Goal: Information Seeking & Learning: Learn about a topic

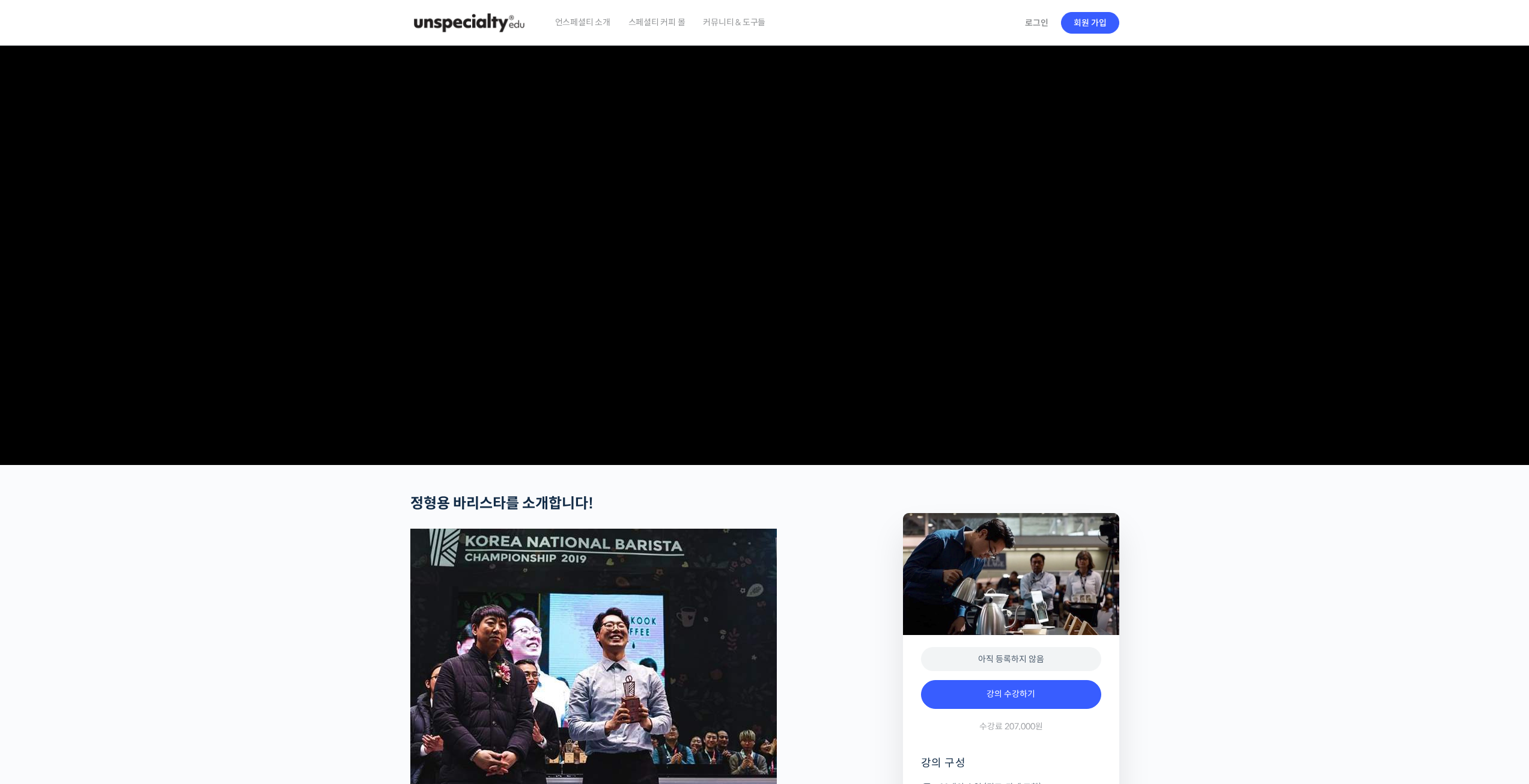
click at [498, 21] on img at bounding box center [469, 22] width 117 height 36
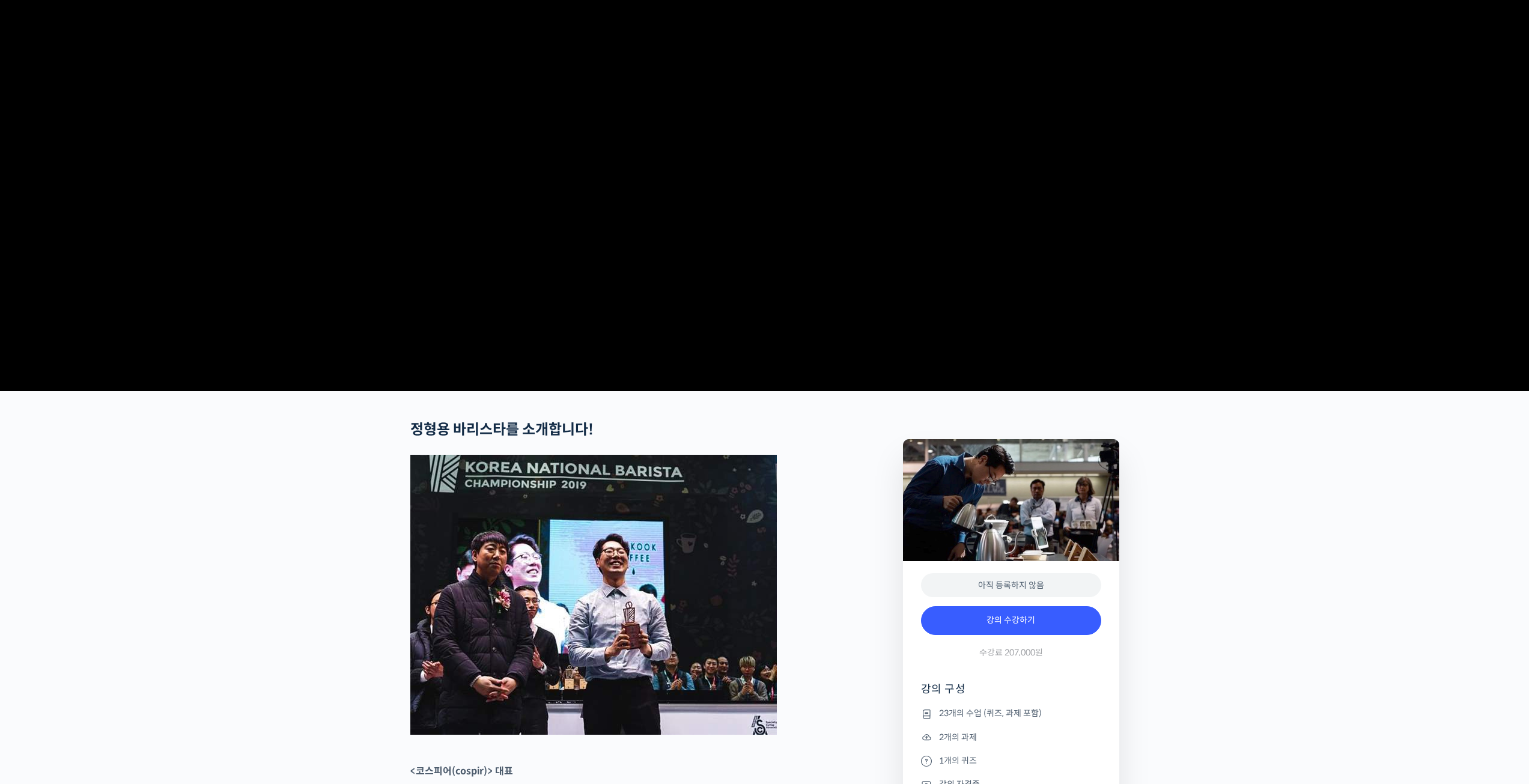
scroll to position [421, 0]
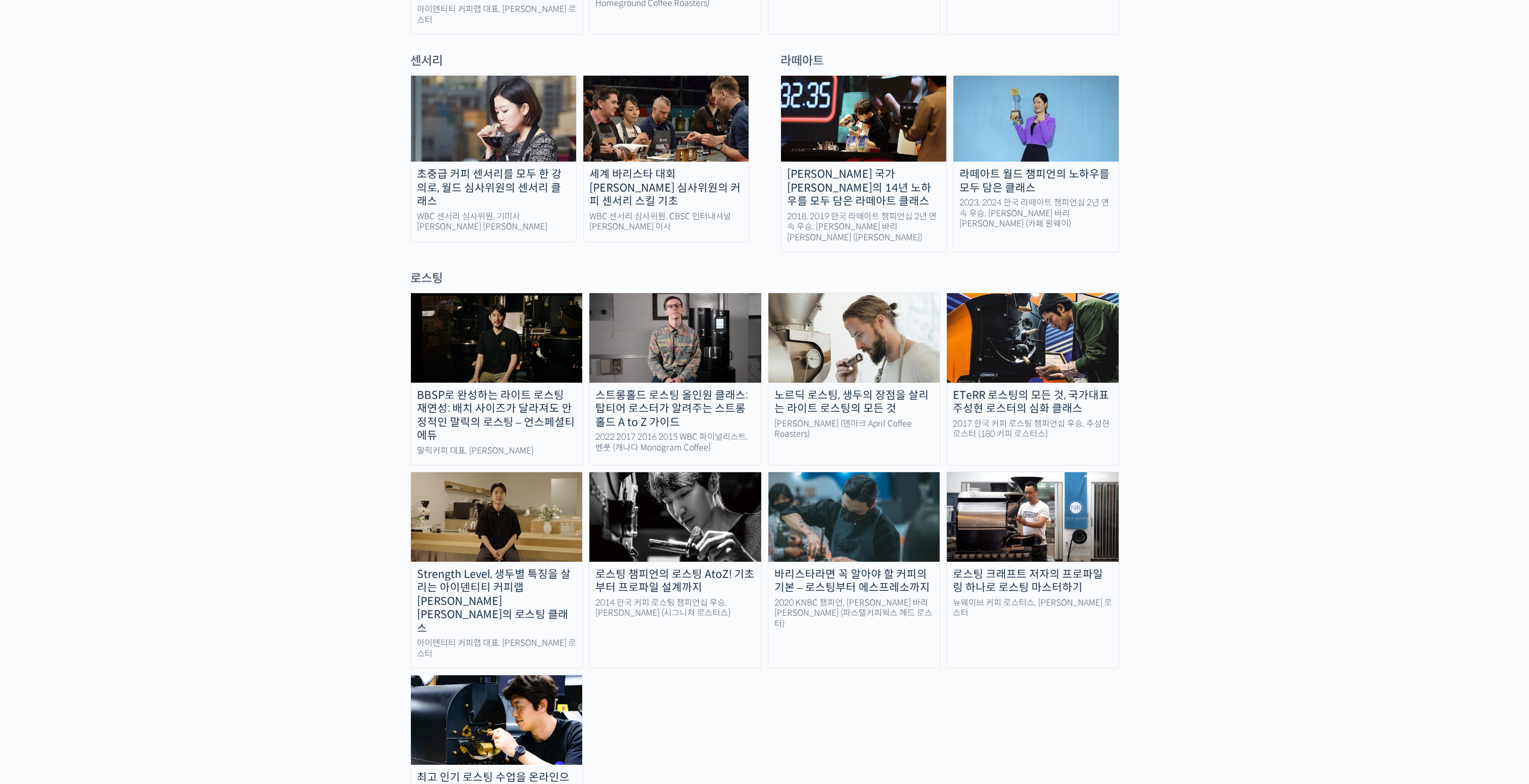
scroll to position [601, 0]
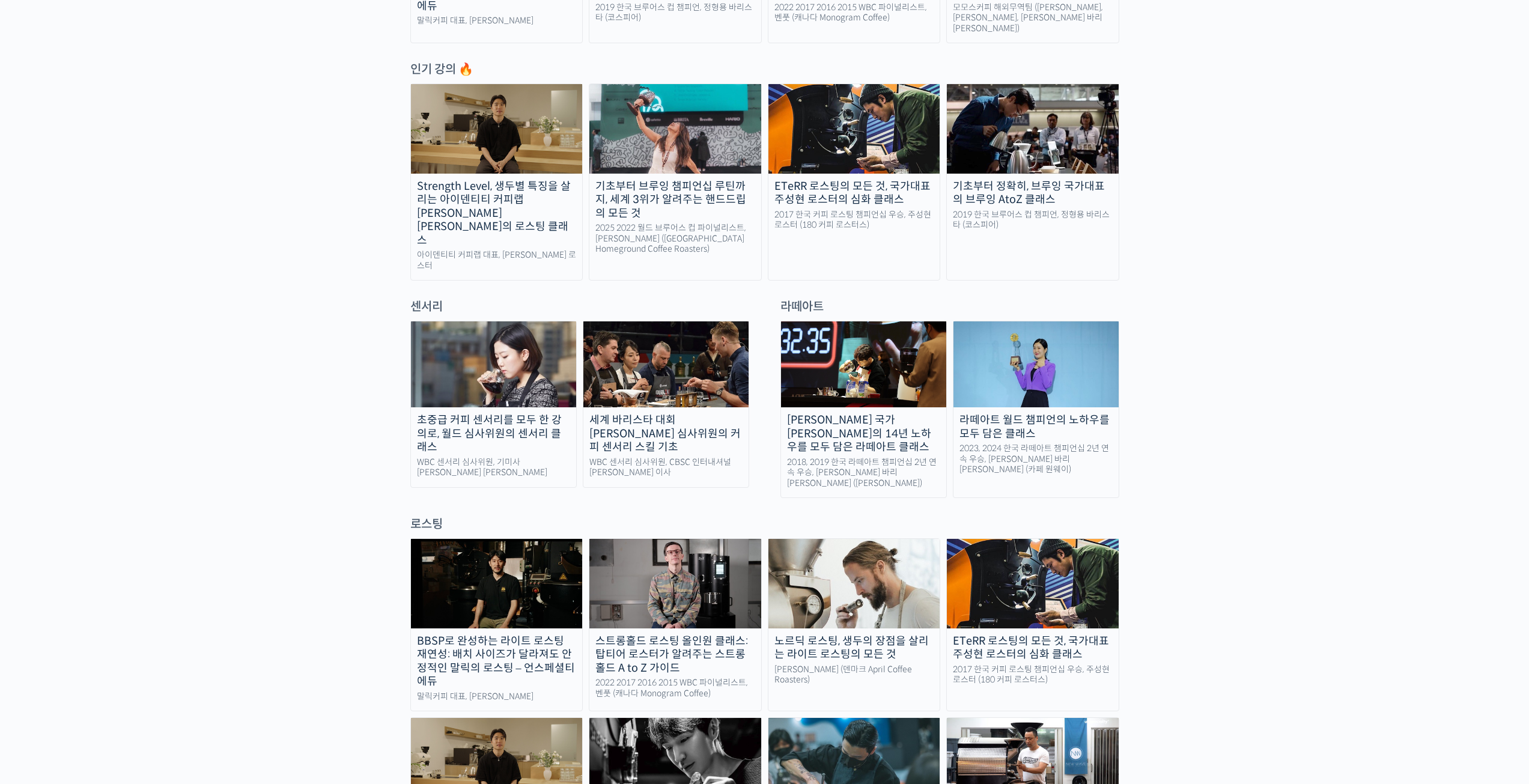
drag, startPoint x: 1219, startPoint y: 469, endPoint x: 1238, endPoint y: 467, distance: 19.1
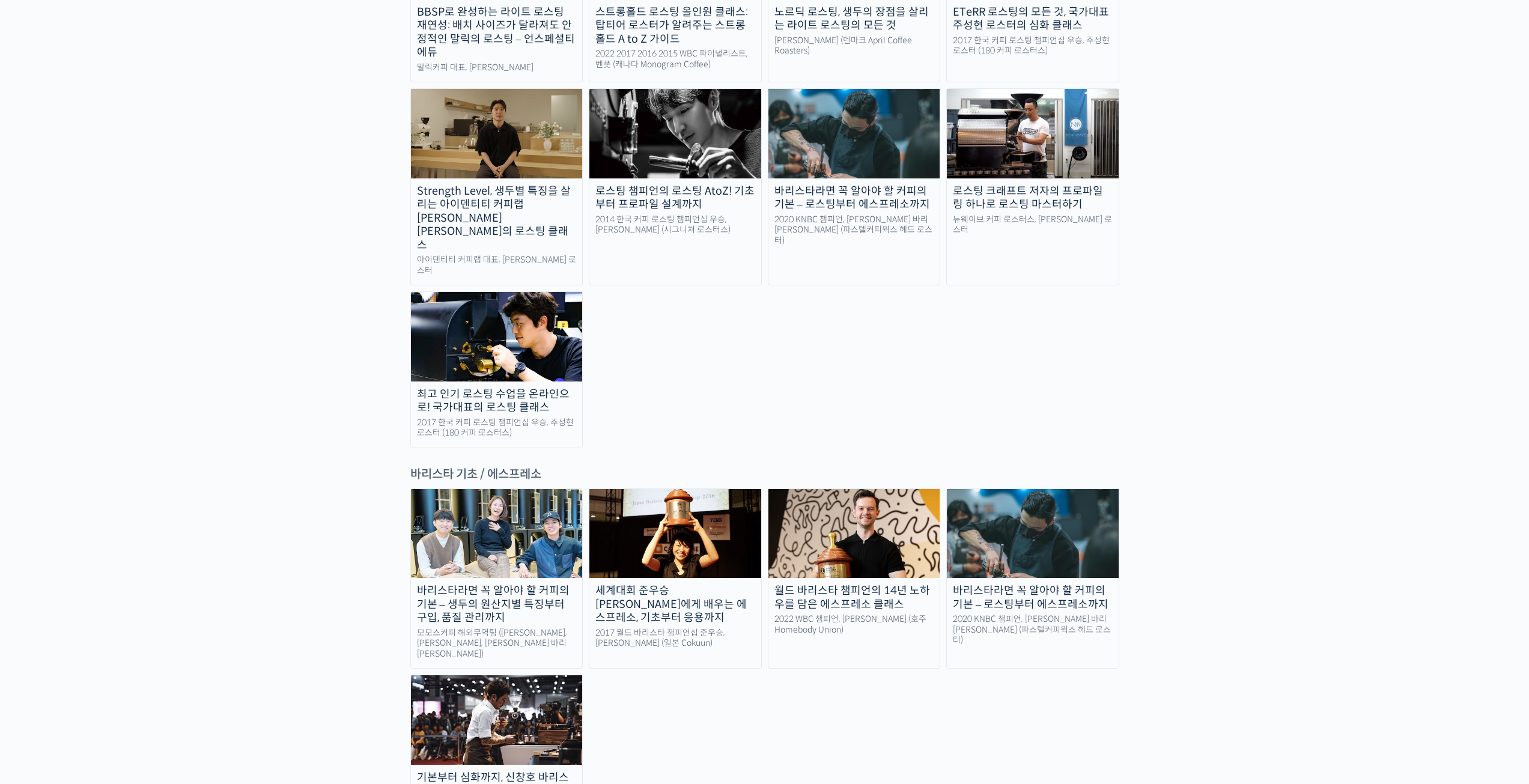
scroll to position [1381, 0]
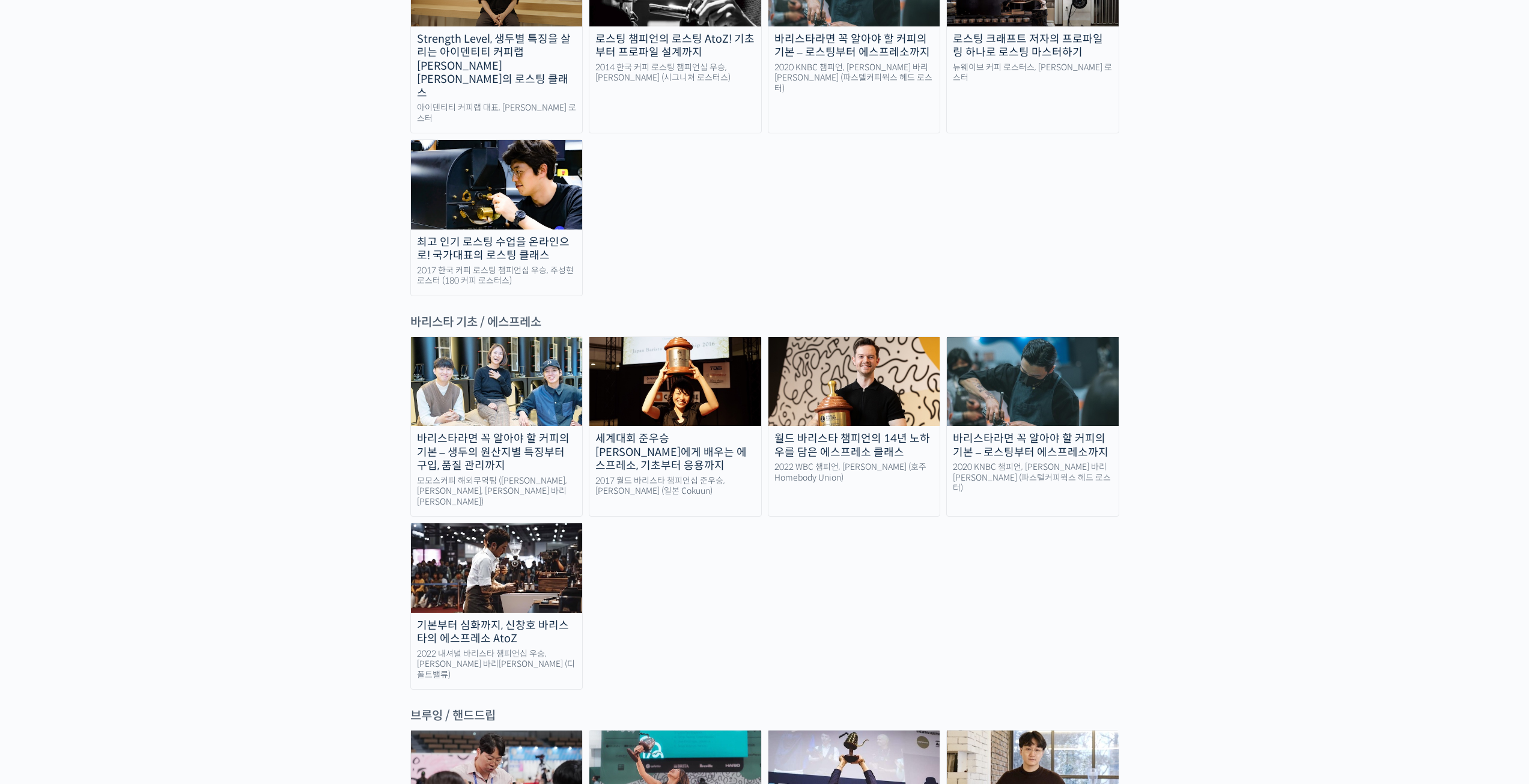
drag, startPoint x: 1114, startPoint y: 472, endPoint x: 1105, endPoint y: 472, distance: 9.0
click at [1105, 472] on div "바리스타라면 꼭 알아야 할 커피의 기본 – 생두의 원산지별 특징부터 구입, 품질 관리까지 모모스커피 해외무역팀 (전주연, 추경하, 김한중 바리…" at bounding box center [765, 513] width 709 height 353
click at [1010, 337] on img at bounding box center [1033, 381] width 172 height 89
